Goal: Find contact information: Find contact information

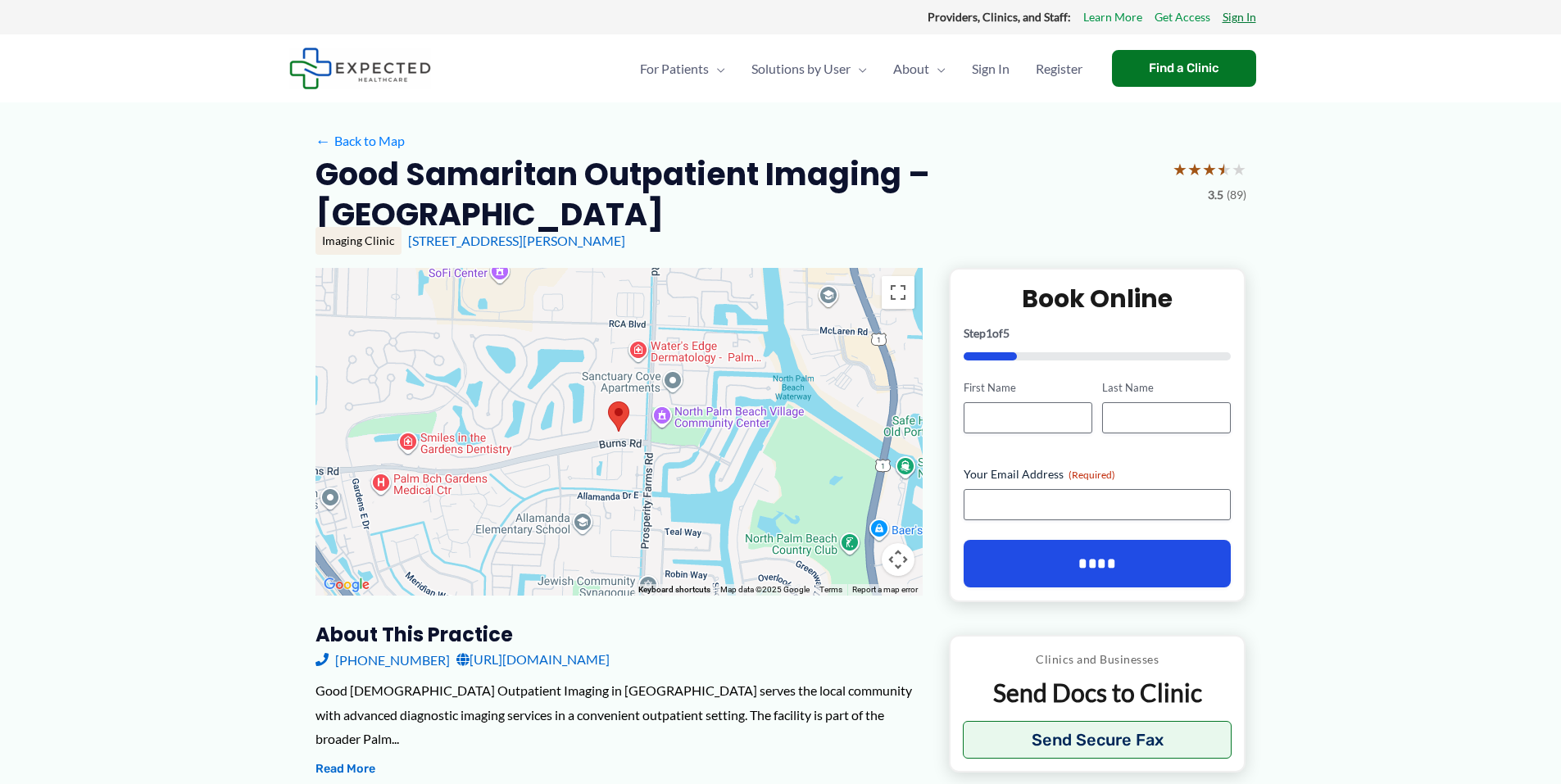
click at [1236, 16] on link "Sign In" at bounding box center [1239, 17] width 34 height 22
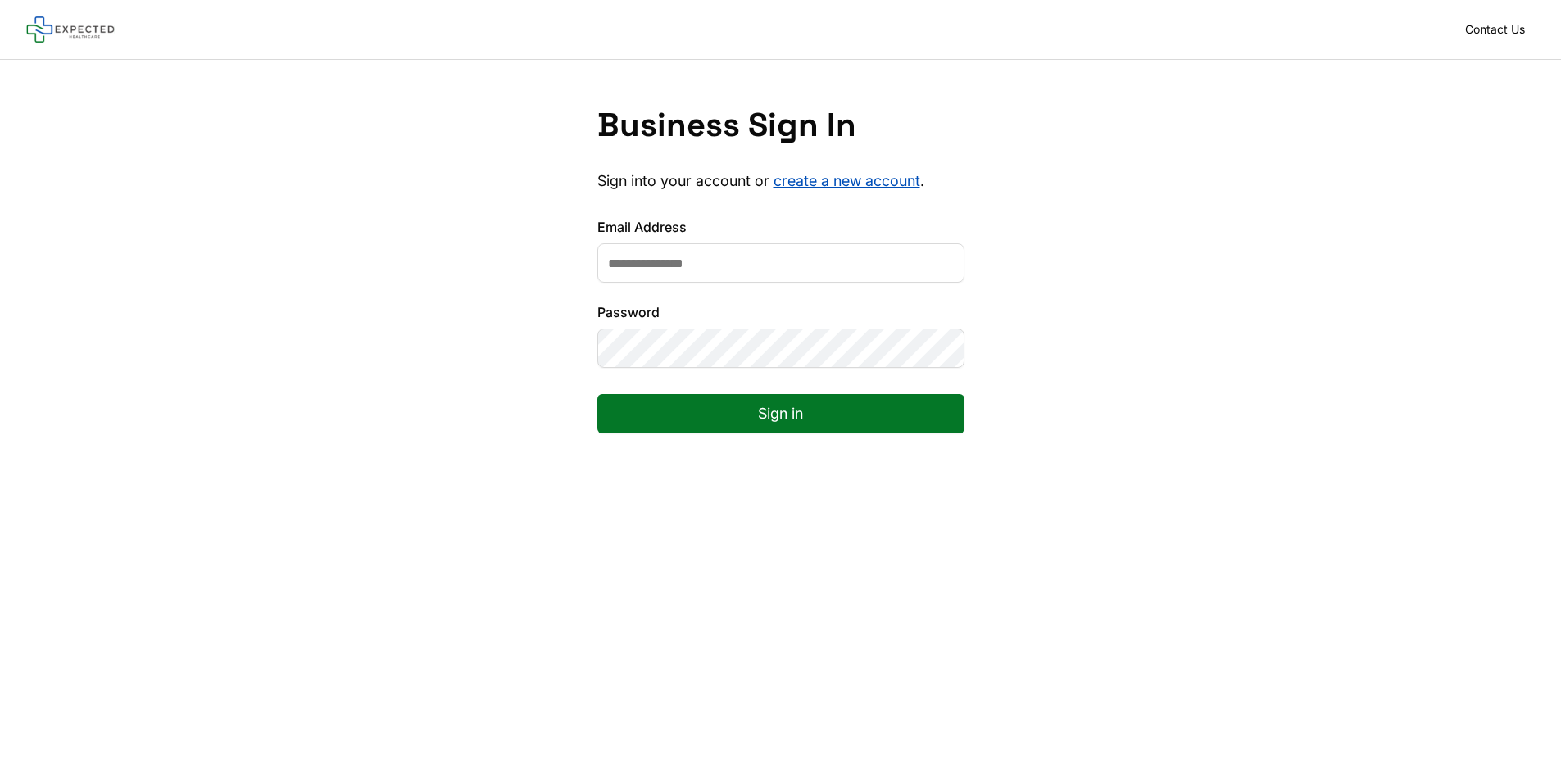
click at [864, 265] on input "Email Address" at bounding box center [781, 263] width 367 height 40
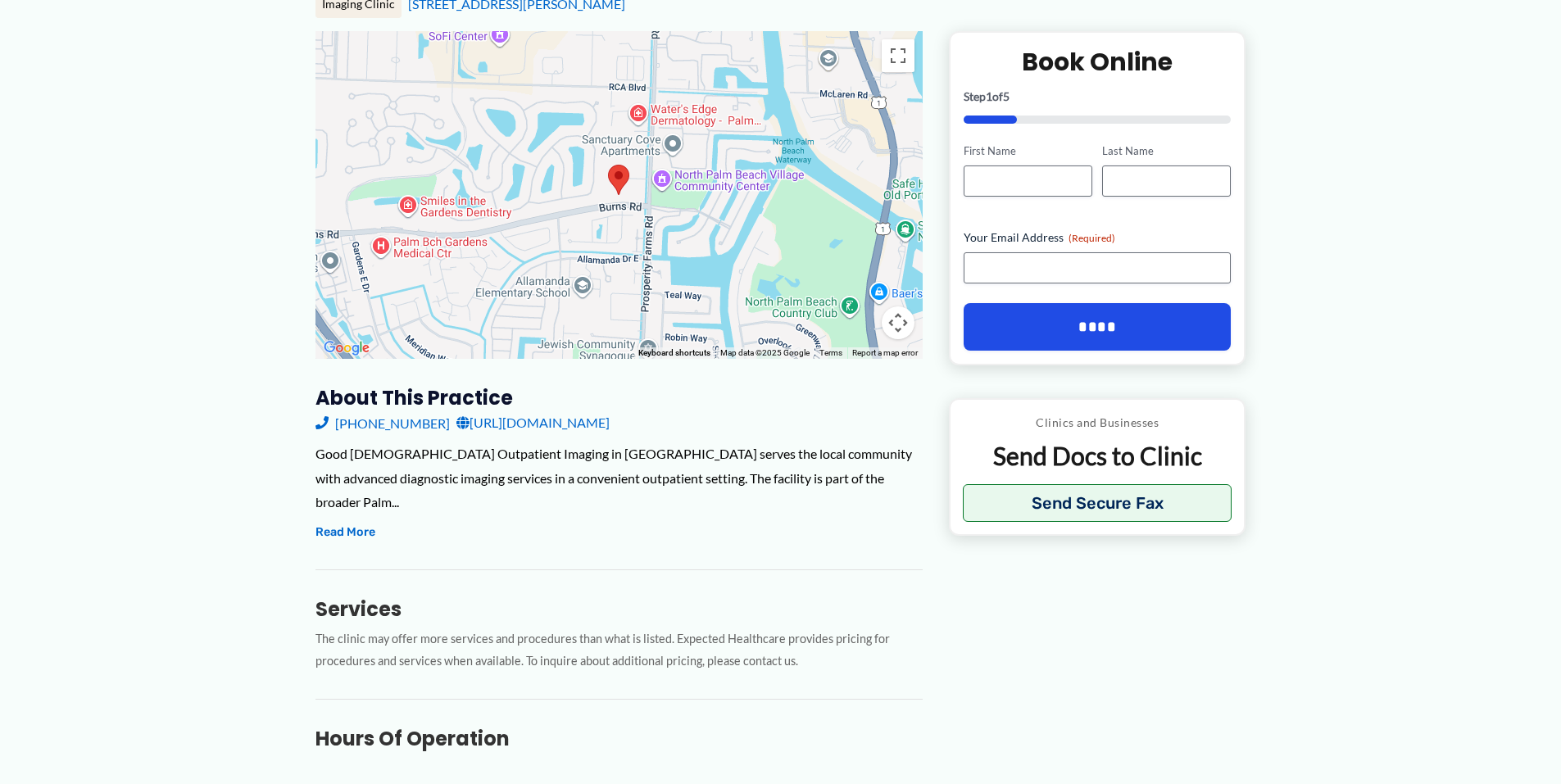
scroll to position [208, 0]
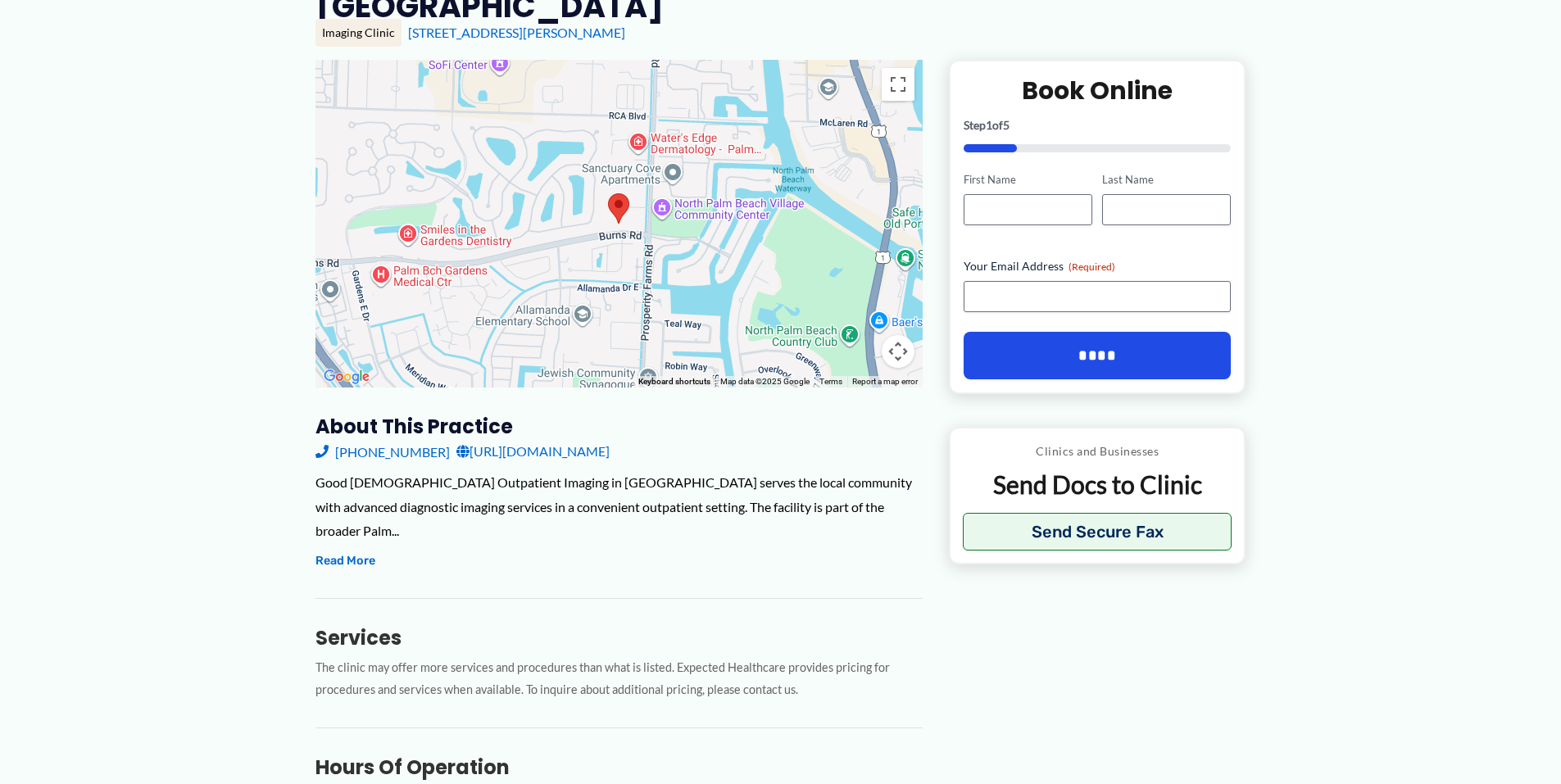
click at [610, 450] on link "https://www.palmbeachhealthnetwork.com/locations/detail/imaging-center-palm-bea…" at bounding box center [533, 452] width 153 height 25
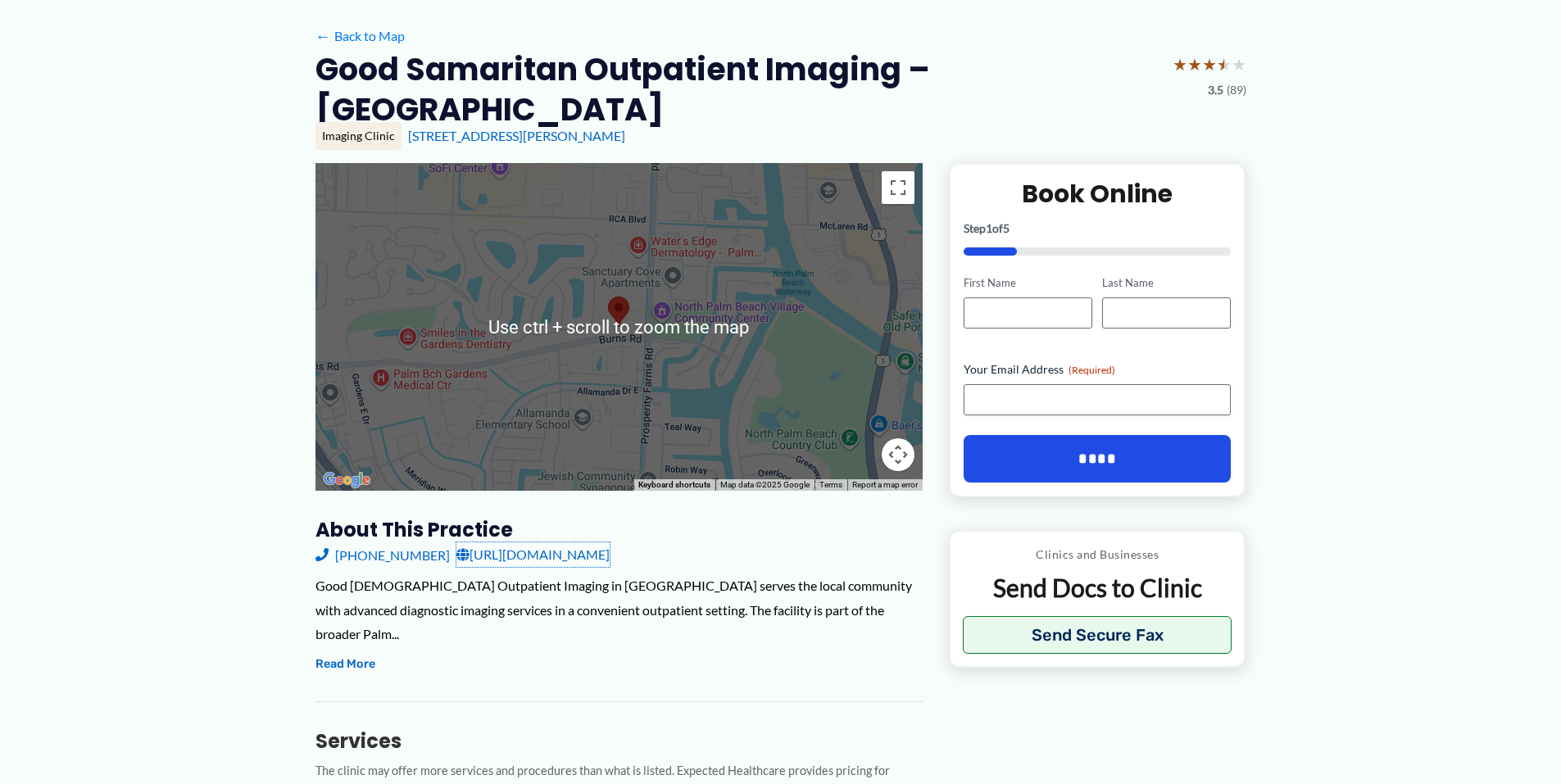
scroll to position [127, 0]
